Goal: Register for event/course

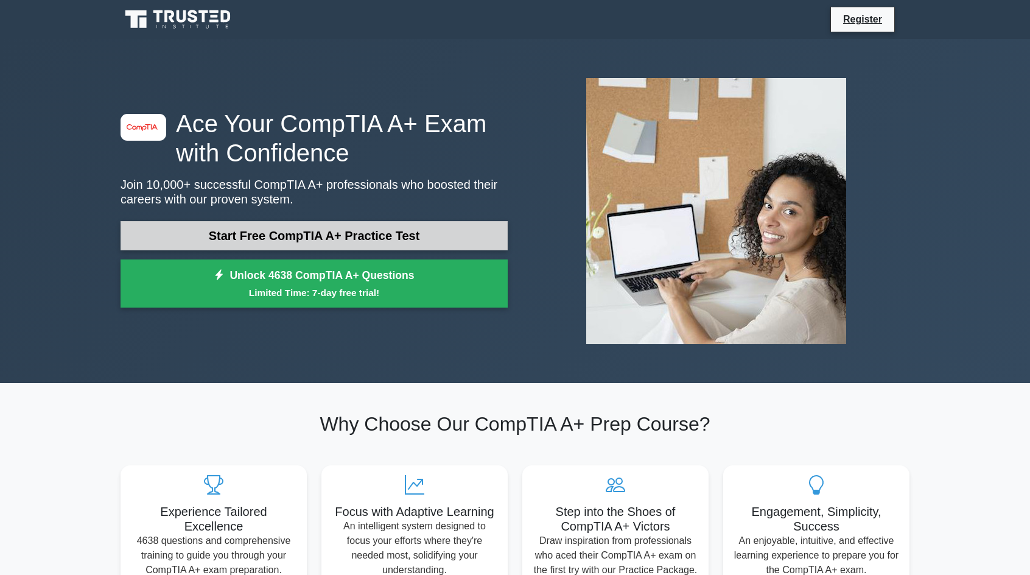
click at [306, 223] on link "Start Free CompTIA A+ Practice Test" at bounding box center [314, 235] width 387 height 29
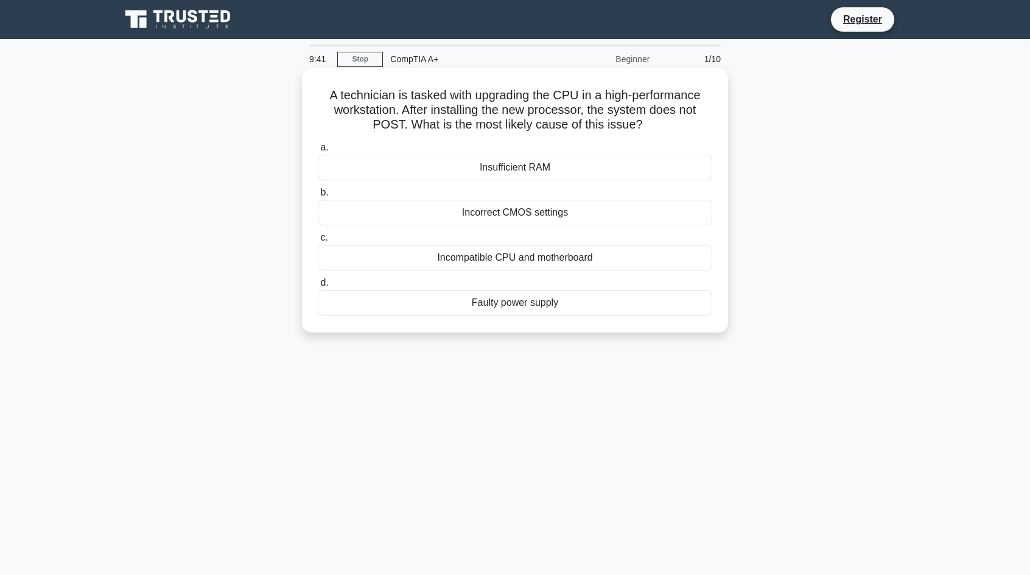
click at [402, 269] on div "Incompatible CPU and motherboard" at bounding box center [515, 258] width 395 height 26
click at [318, 242] on input "c. Incompatible CPU and motherboard" at bounding box center [318, 238] width 0 height 8
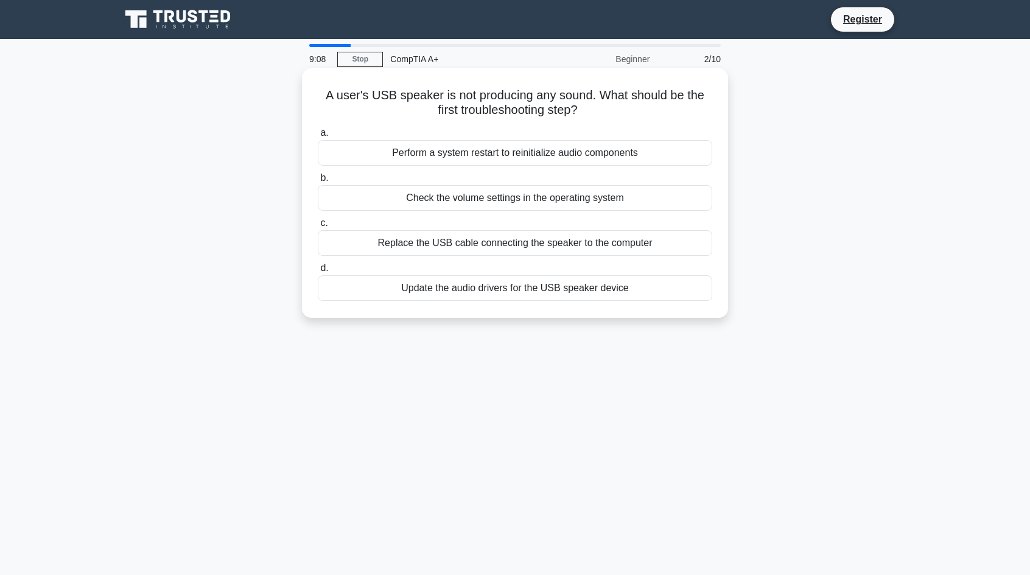
click at [448, 200] on div "Check the volume settings in the operating system" at bounding box center [515, 198] width 395 height 26
click at [318, 182] on input "b. Check the volume settings in the operating system" at bounding box center [318, 178] width 0 height 8
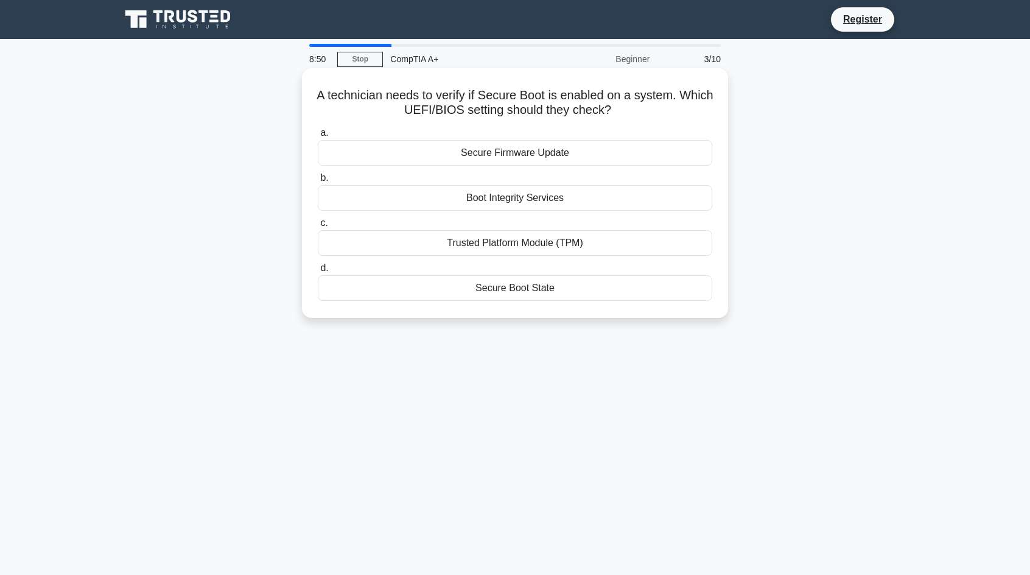
click at [425, 284] on div "Secure Boot State" at bounding box center [515, 288] width 395 height 26
click at [318, 272] on input "d. Secure Boot State" at bounding box center [318, 268] width 0 height 8
click at [348, 297] on div "CSM (Compatibility Support Module)" at bounding box center [515, 288] width 395 height 26
click at [318, 272] on input "d. CSM (Compatibility Support Module)" at bounding box center [318, 268] width 0 height 8
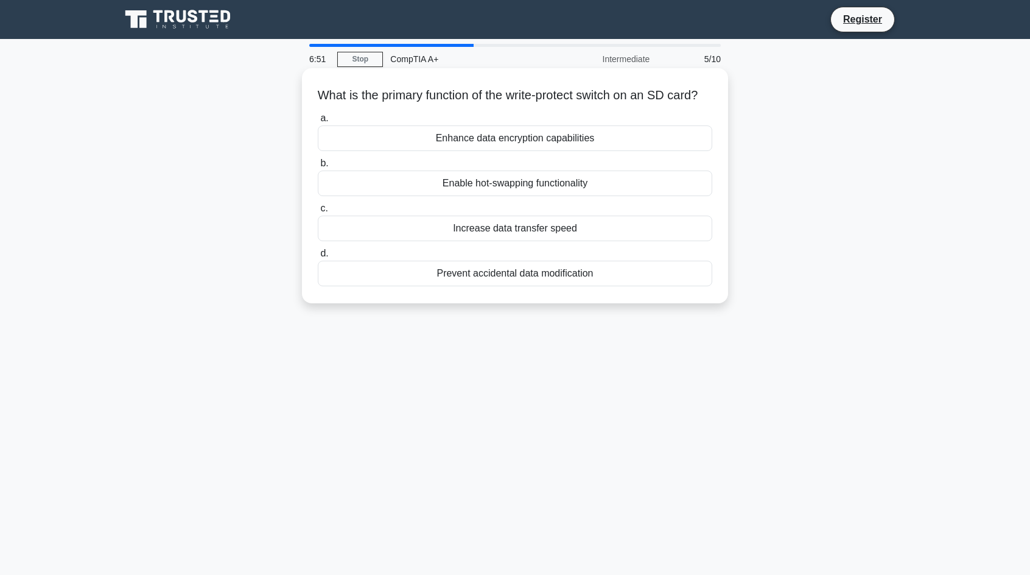
click at [371, 282] on div "Prevent accidental data modification" at bounding box center [515, 274] width 395 height 26
click at [318, 258] on input "d. Prevent accidental data modification" at bounding box center [318, 254] width 0 height 8
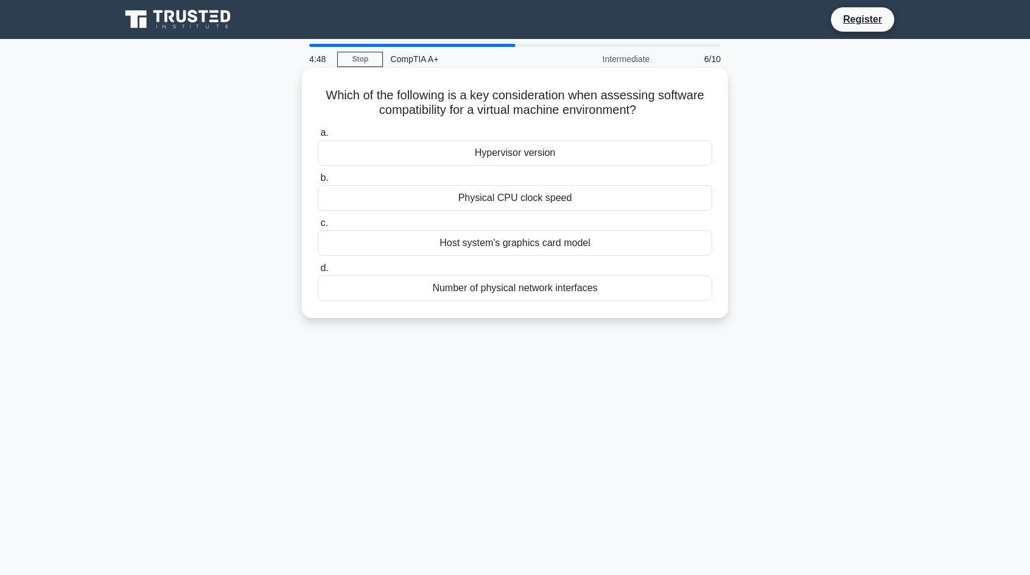
click at [439, 153] on div "Hypervisor version" at bounding box center [515, 153] width 395 height 26
click at [318, 137] on input "a. Hypervisor version" at bounding box center [318, 133] width 0 height 8
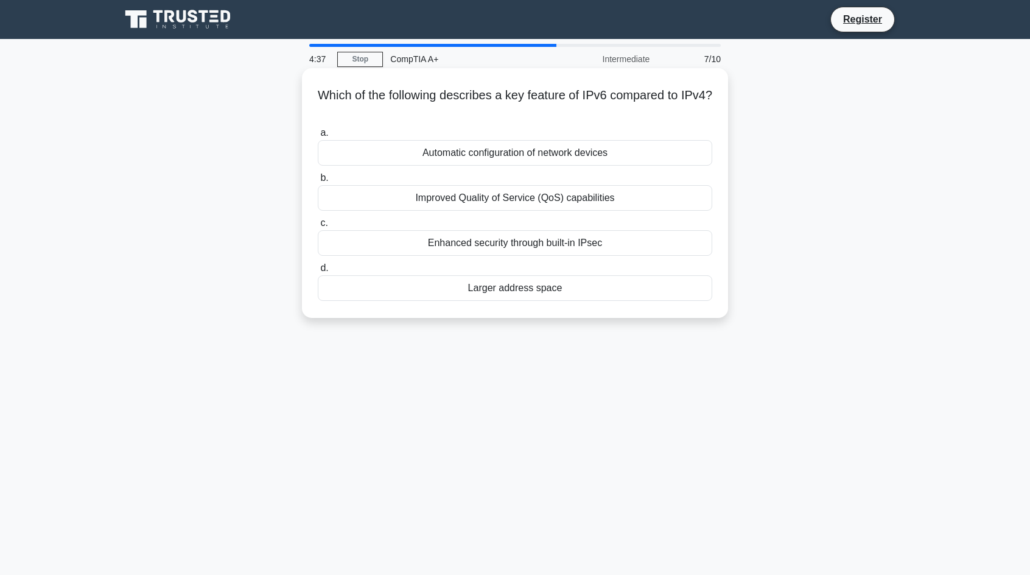
click at [385, 291] on div "Larger address space" at bounding box center [515, 288] width 395 height 26
click at [318, 272] on input "d. Larger address space" at bounding box center [318, 268] width 0 height 8
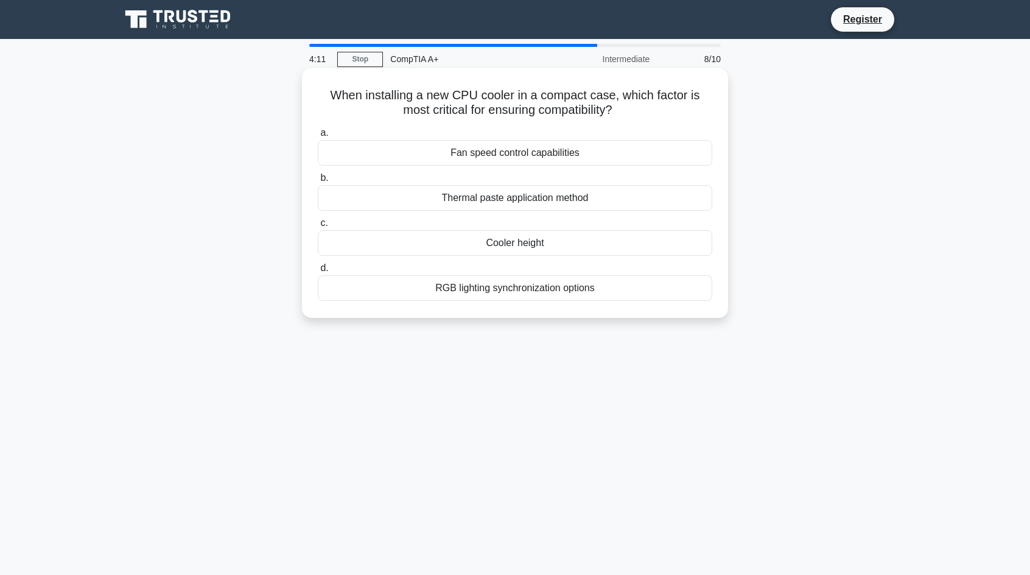
click at [412, 245] on div "Cooler height" at bounding box center [515, 243] width 395 height 26
click at [318, 227] on input "c. Cooler height" at bounding box center [318, 223] width 0 height 8
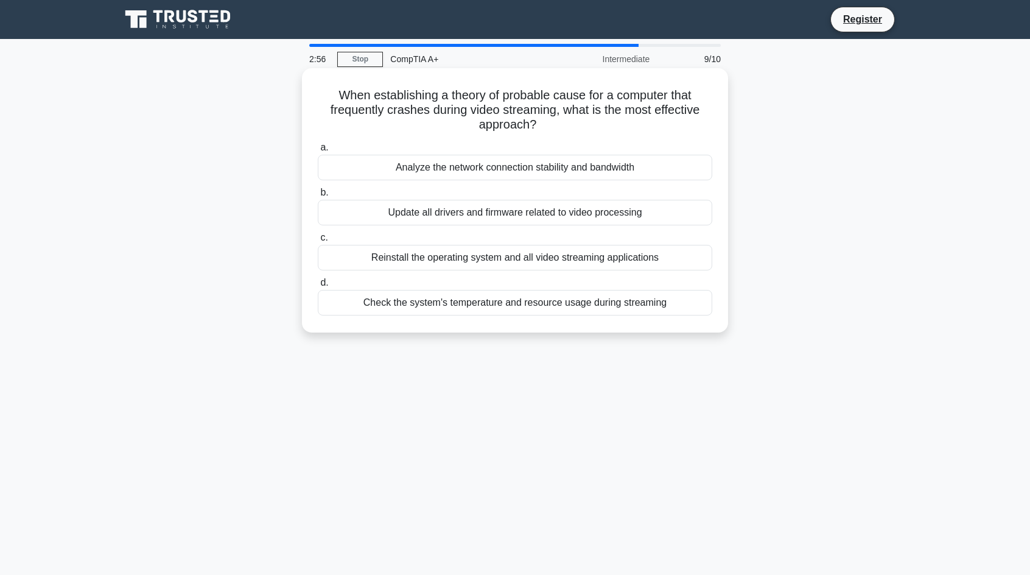
click at [411, 303] on div "Check the system's temperature and resource usage during streaming" at bounding box center [515, 303] width 395 height 26
click at [318, 287] on input "d. Check the system's temperature and resource usage during streaming" at bounding box center [318, 283] width 0 height 8
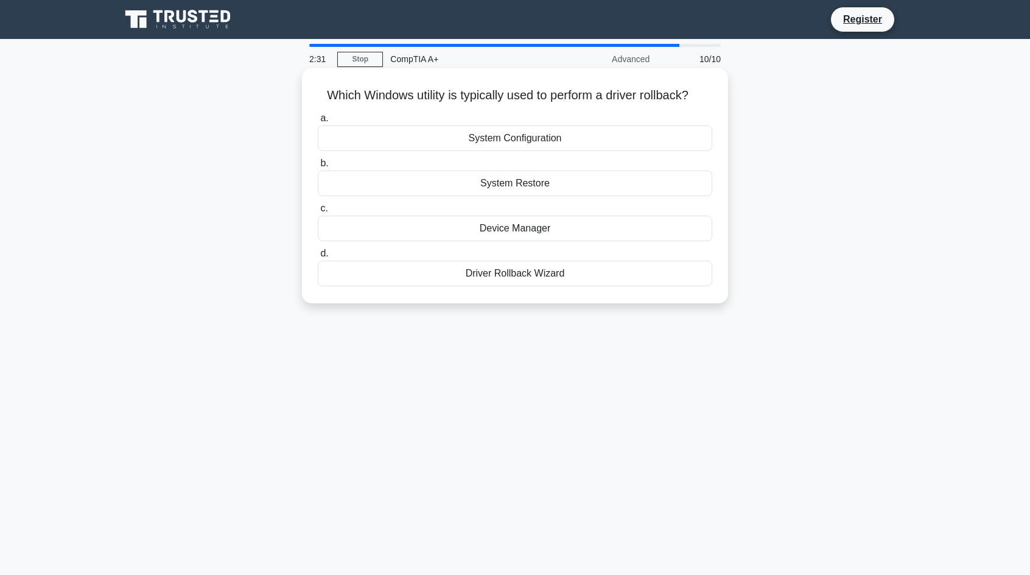
click at [457, 228] on div "Device Manager" at bounding box center [515, 229] width 395 height 26
click at [318, 213] on input "c. Device Manager" at bounding box center [318, 209] width 0 height 8
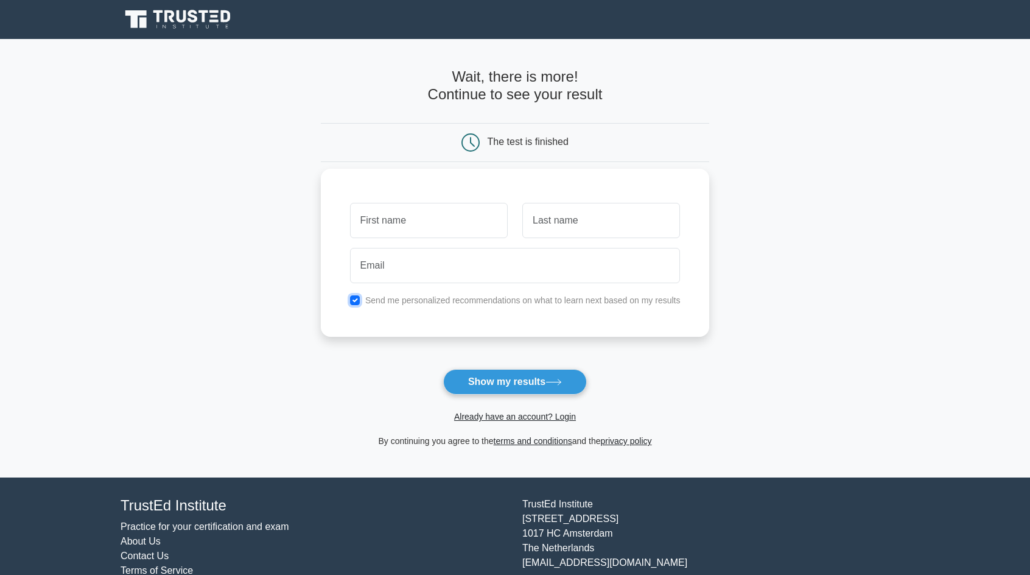
click at [358, 302] on input "checkbox" at bounding box center [355, 300] width 10 height 10
checkbox input "false"
click at [525, 376] on button "Show my results" at bounding box center [515, 382] width 144 height 26
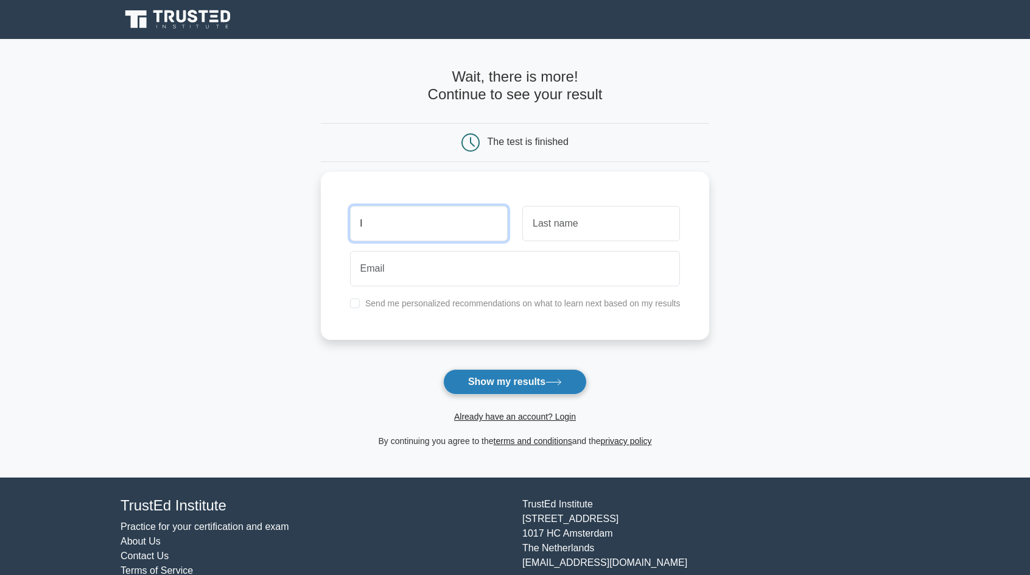
type input "l"
click at [490, 373] on button "Show my results" at bounding box center [515, 382] width 144 height 26
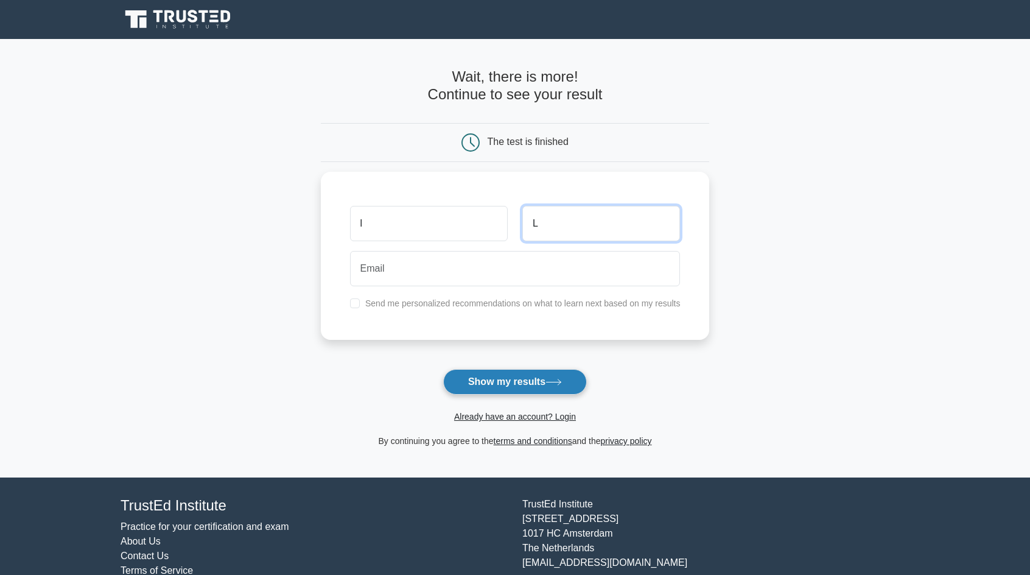
type input "L"
click at [490, 373] on button "Show my results" at bounding box center [515, 382] width 144 height 26
